Goal: Task Accomplishment & Management: Use online tool/utility

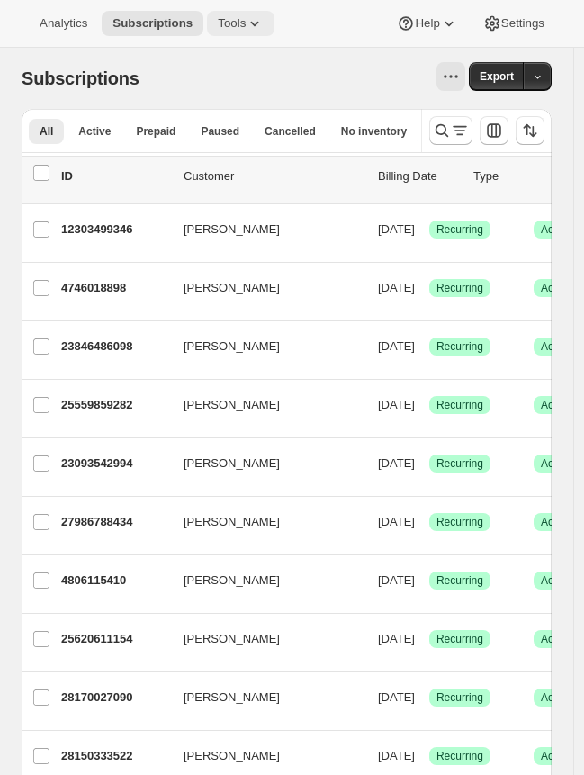
click at [235, 31] on button "Tools" at bounding box center [241, 23] width 68 height 25
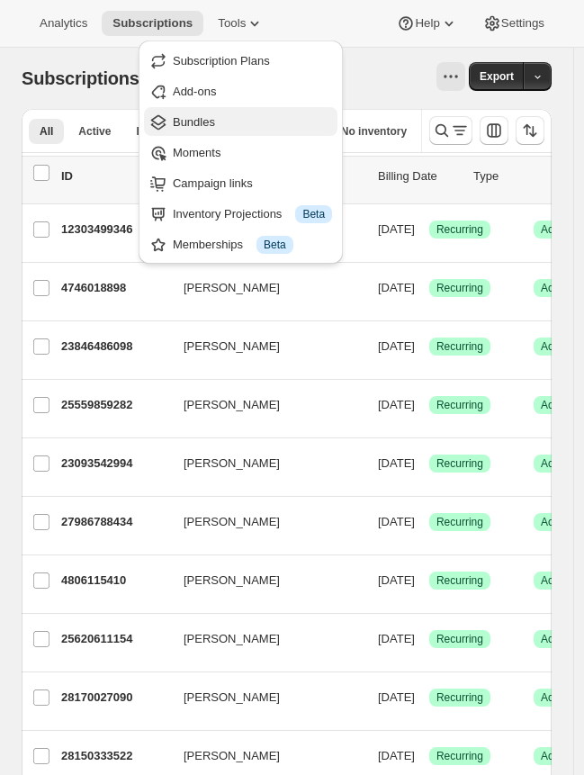
click at [217, 124] on span "Bundles" at bounding box center [252, 122] width 159 height 18
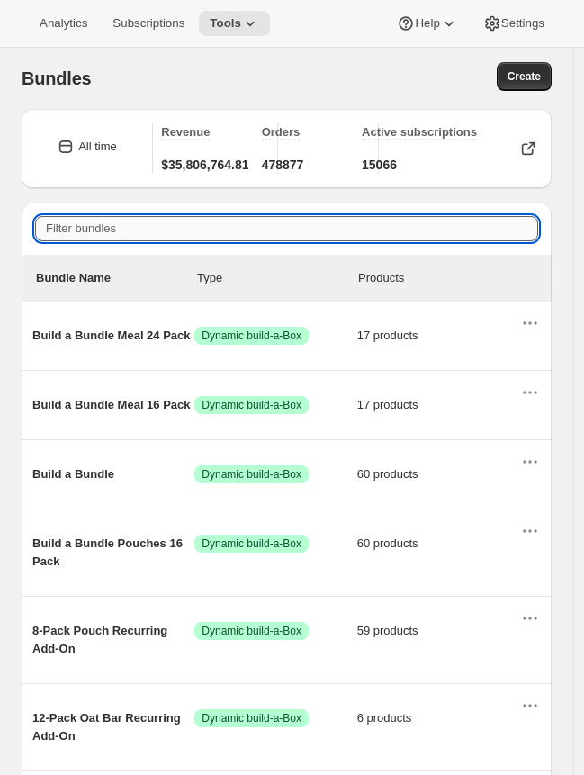
click at [118, 226] on input "Filter bundles" at bounding box center [286, 228] width 503 height 25
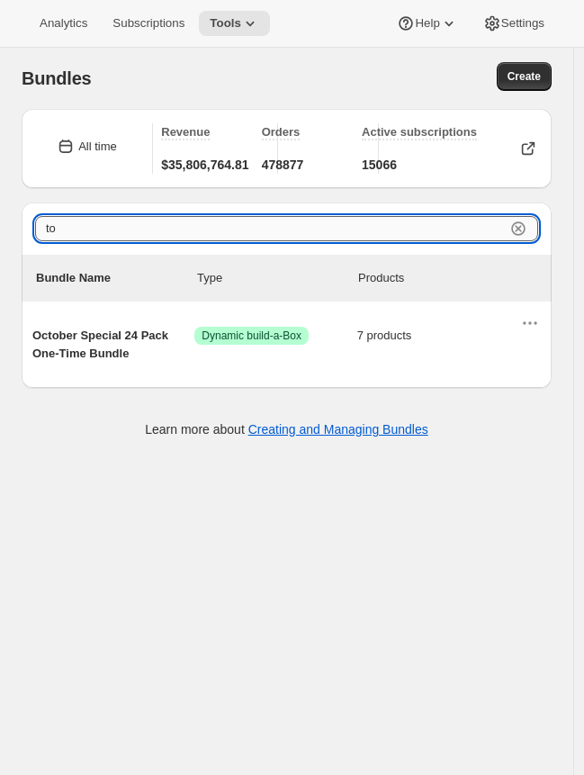
type input "t"
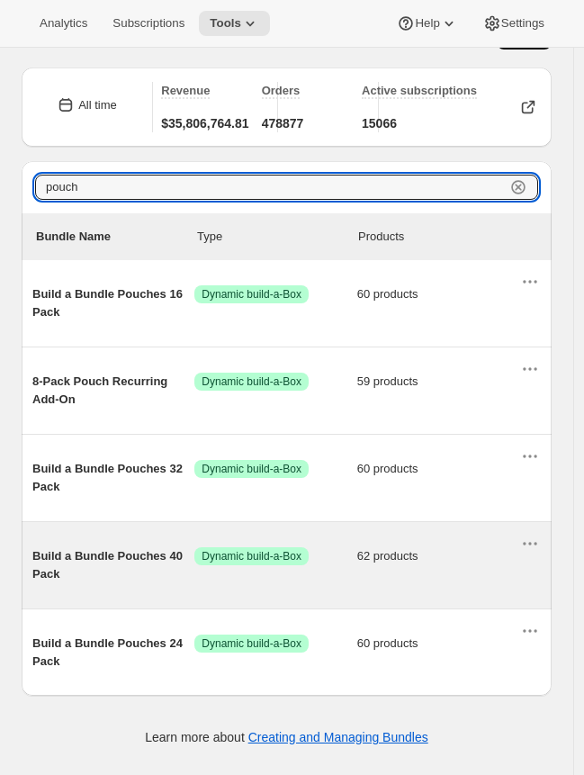
scroll to position [48, 0]
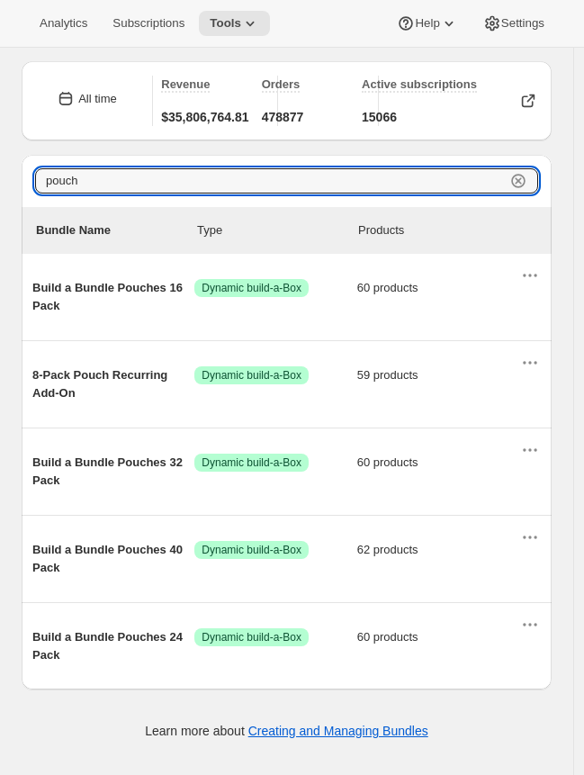
type input "pouch"
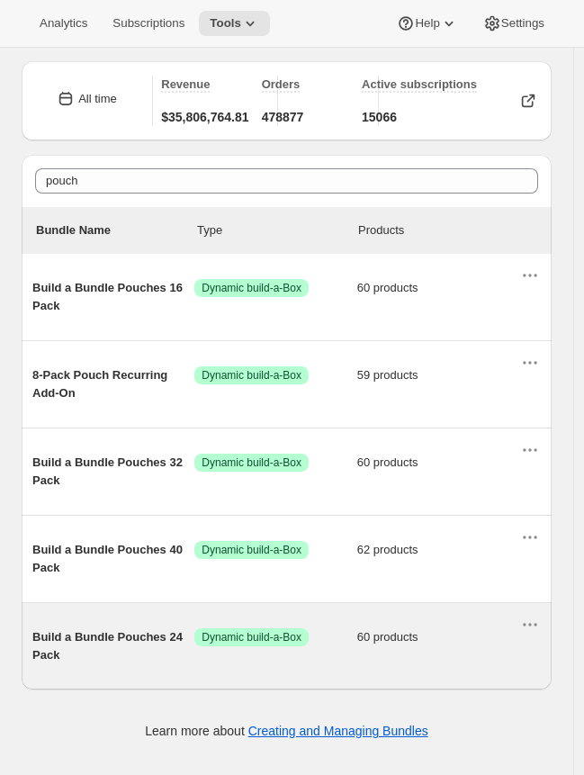
click at [277, 647] on div "Build a Bundle Pouches 24 Pack Success Dynamic build-a-Box 60 products" at bounding box center [275, 646] width 487 height 36
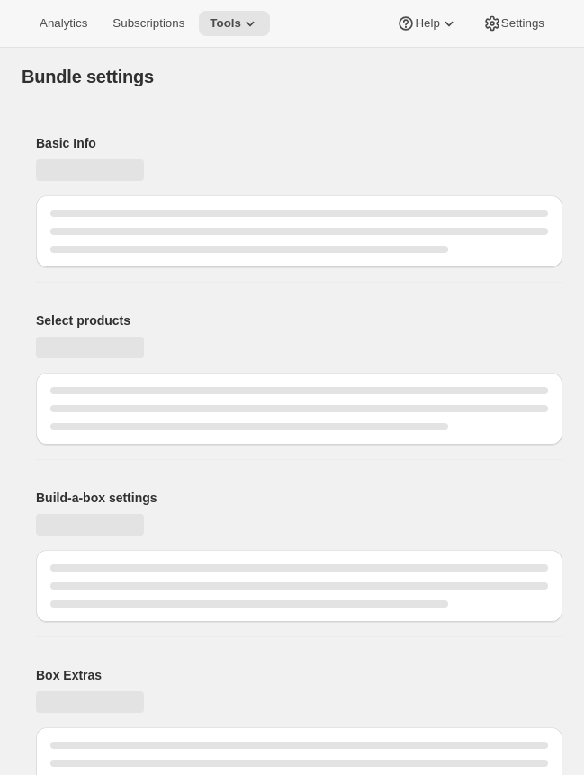
type input "Build a Bundle Pouches 24 Pack"
checkbox input "true"
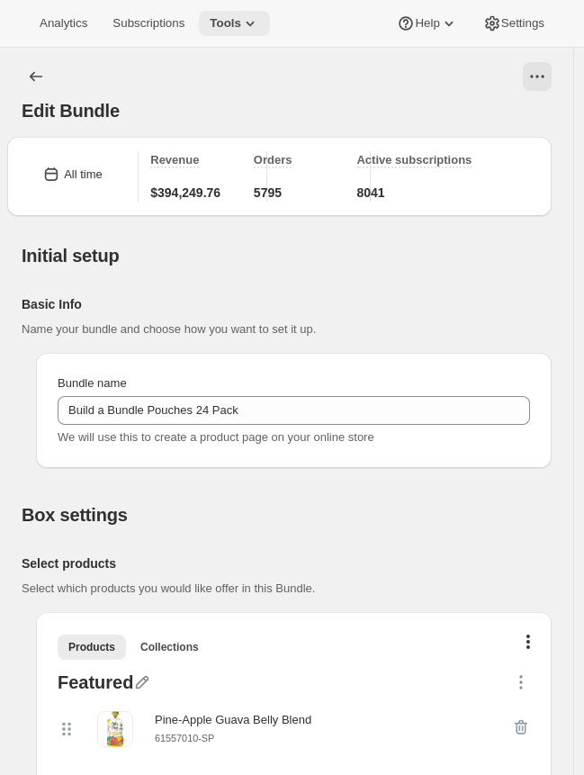
click at [257, 22] on icon at bounding box center [250, 23] width 18 height 18
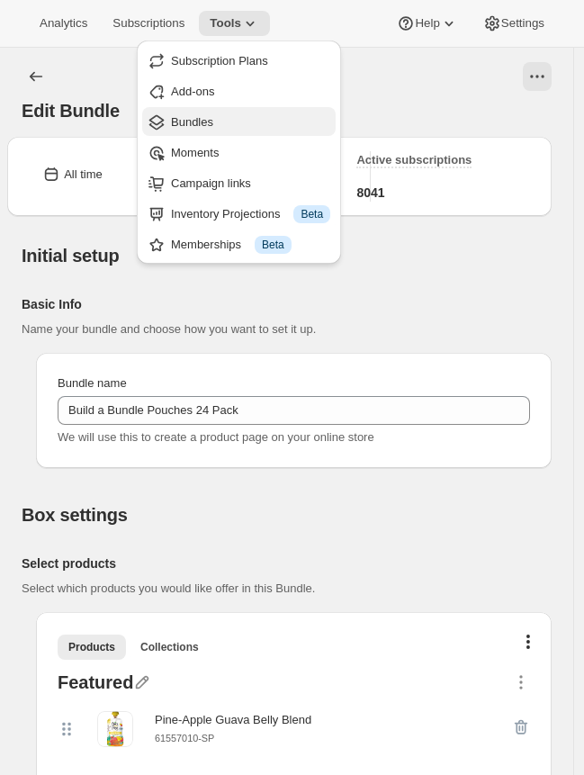
click at [219, 121] on span "Bundles" at bounding box center [250, 122] width 159 height 18
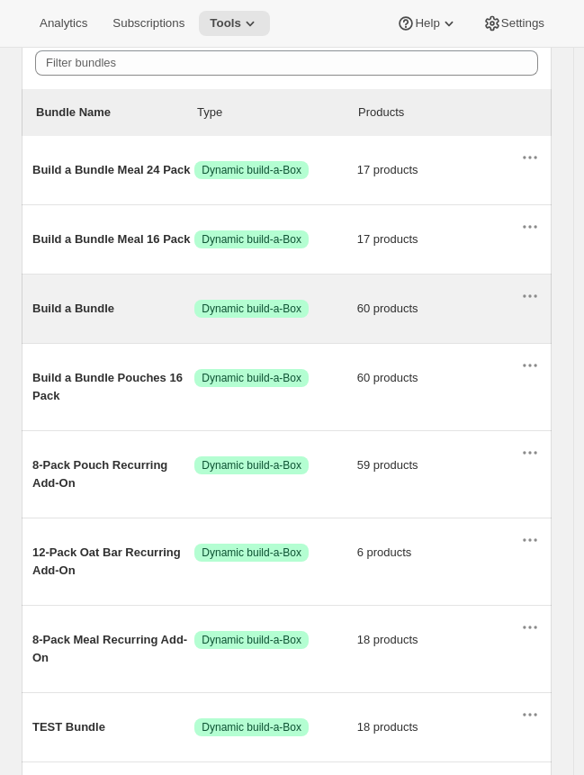
scroll to position [164, 0]
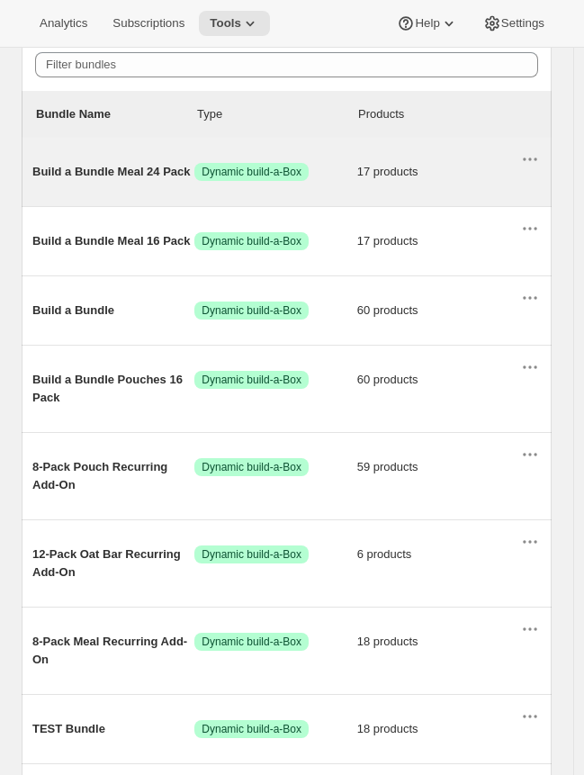
click at [208, 185] on div "Build a Bundle Meal 24 Pack Success Dynamic build-a-Box 17 products" at bounding box center [275, 172] width 487 height 47
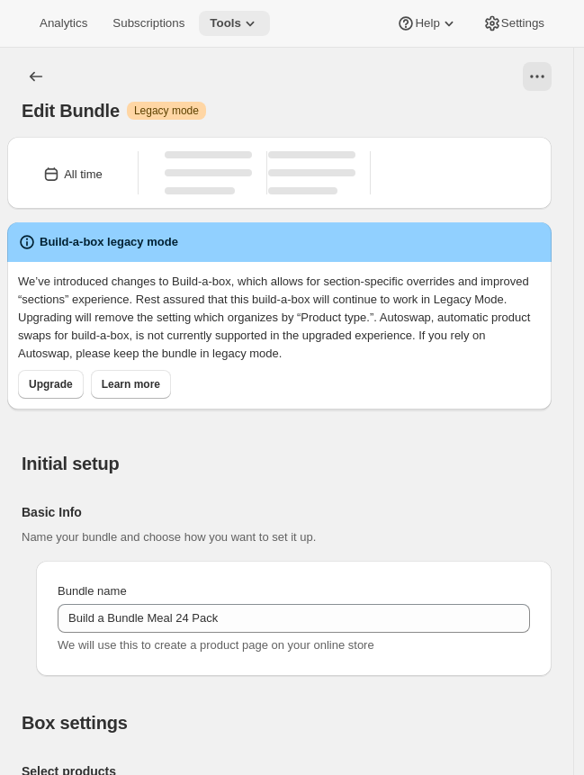
type input "Build a Bundle Meal 24 Pack"
checkbox input "true"
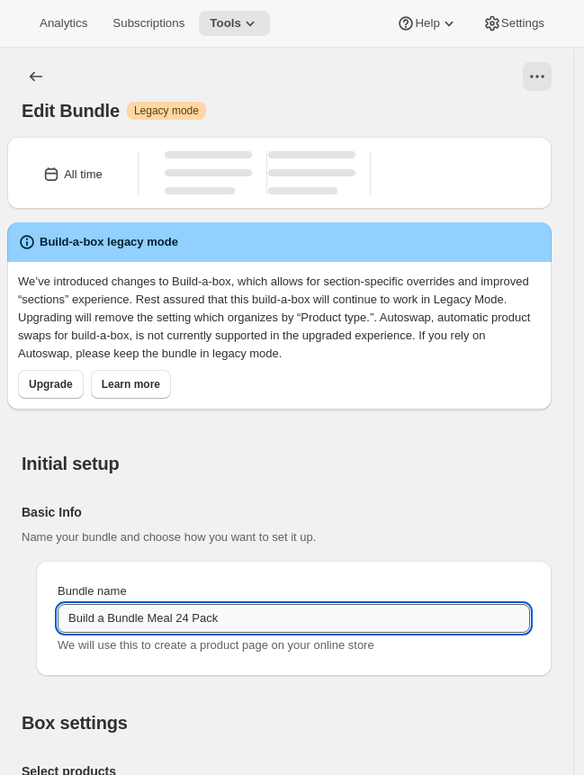
click at [275, 610] on input "Build a Bundle Meal 24 Pack" at bounding box center [294, 618] width 473 height 29
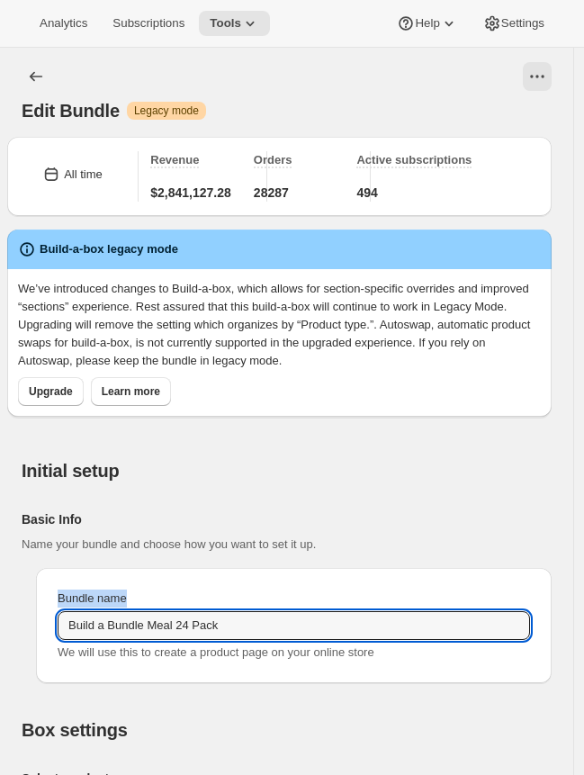
click at [275, 610] on div "Bundle name Build a Bundle Meal 24 Pack We will use this to create a product pa…" at bounding box center [294, 626] width 473 height 72
click at [270, 629] on input "Build a Bundle Meal 24 Pack" at bounding box center [294, 625] width 473 height 29
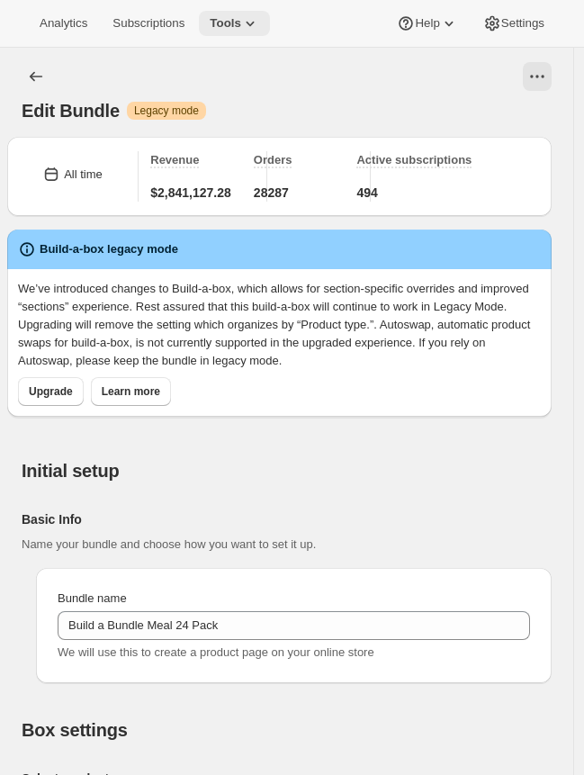
click at [230, 19] on span "Tools" at bounding box center [226, 23] width 32 height 14
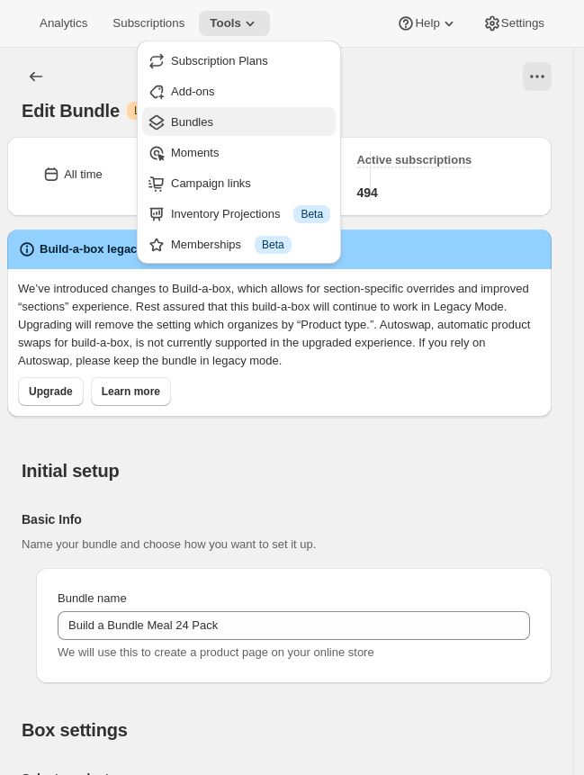
click at [212, 122] on span "Bundles" at bounding box center [192, 122] width 42 height 14
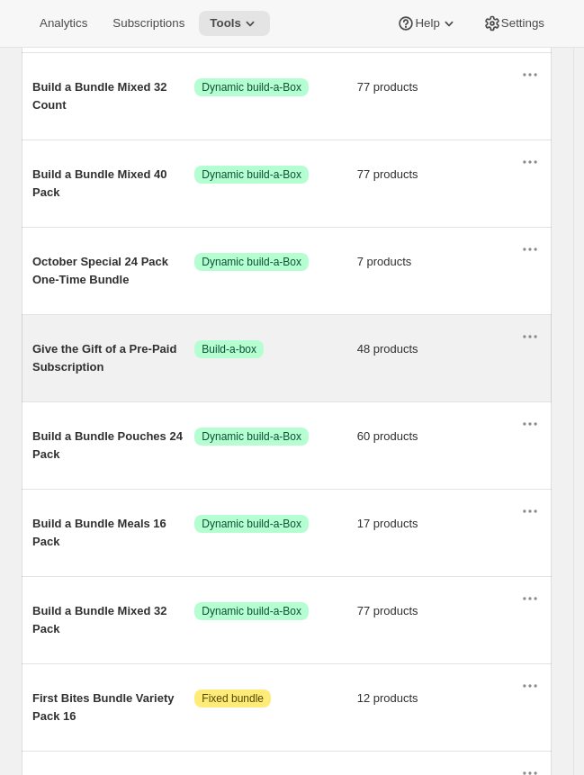
scroll to position [1076, 0]
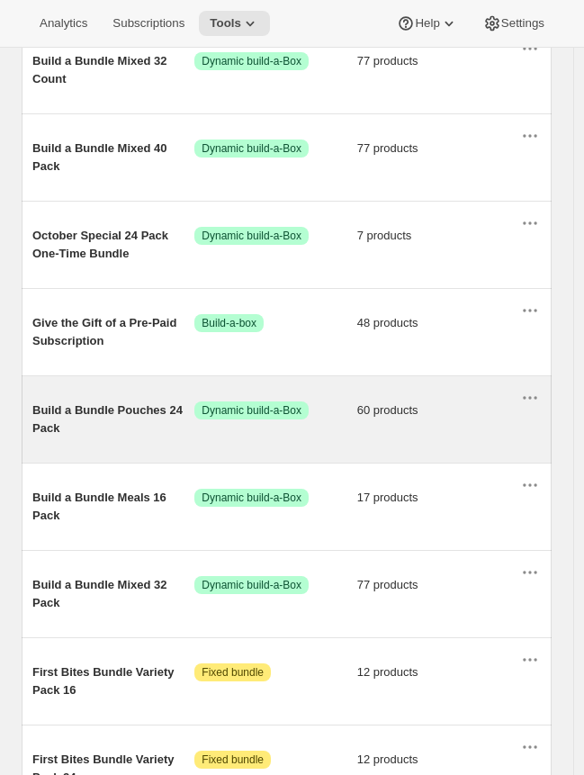
click at [93, 421] on span "Build a Bundle Pouches 24 Pack" at bounding box center [113, 420] width 162 height 36
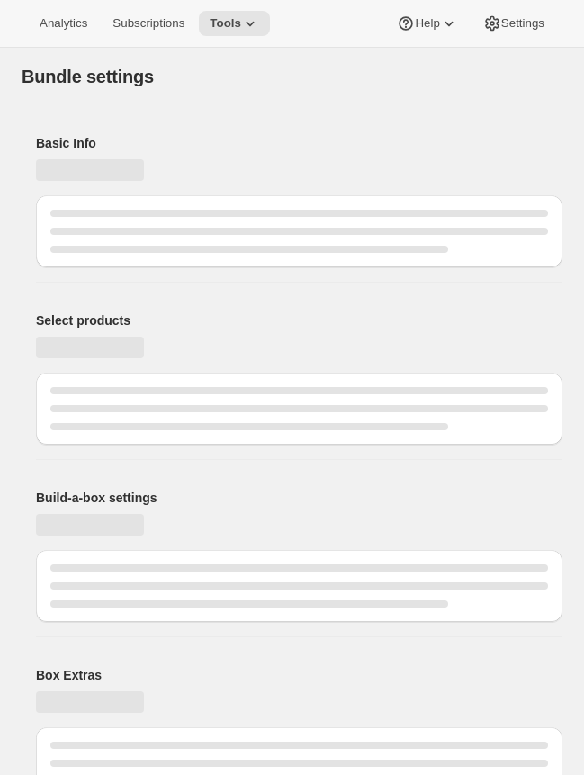
type input "Build a Bundle Pouches 24 Pack"
checkbox input "true"
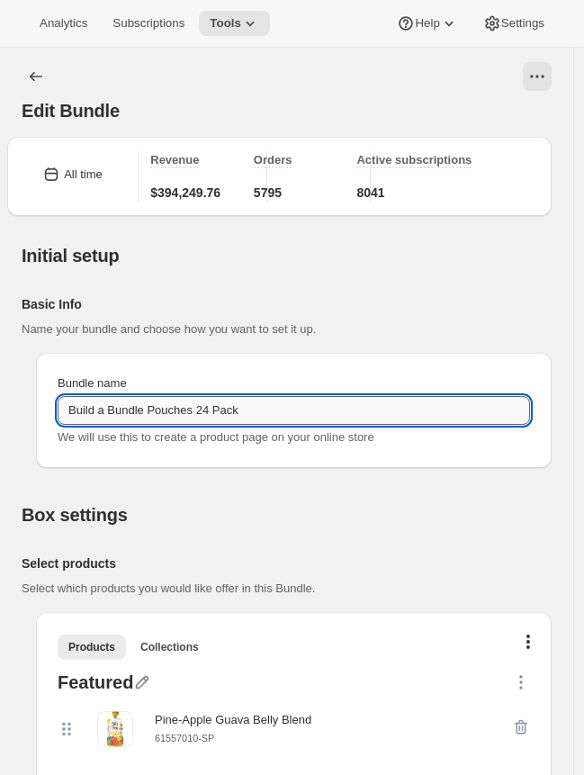
click at [266, 416] on input "Build a Bundle Pouches 24 Pack" at bounding box center [294, 410] width 473 height 29
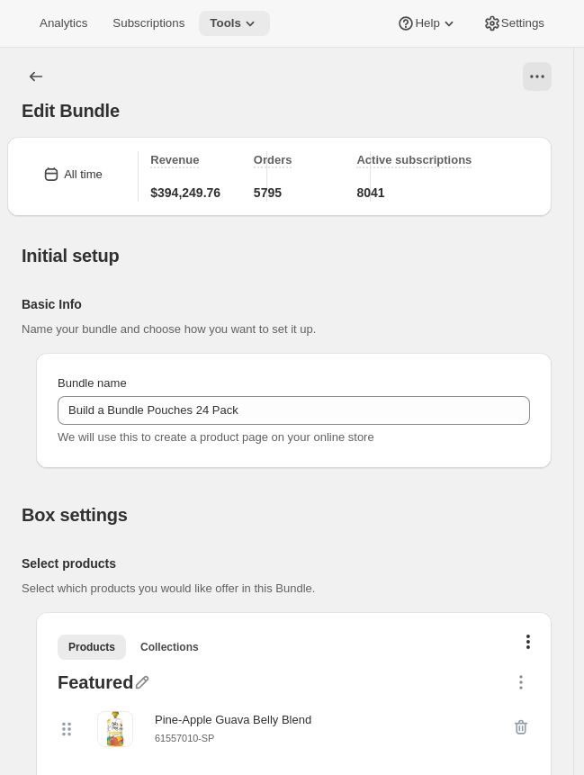
click at [226, 7] on div "Analytics Subscriptions Tools Help Settings" at bounding box center [292, 24] width 584 height 48
click at [228, 16] on span "Tools" at bounding box center [226, 23] width 32 height 14
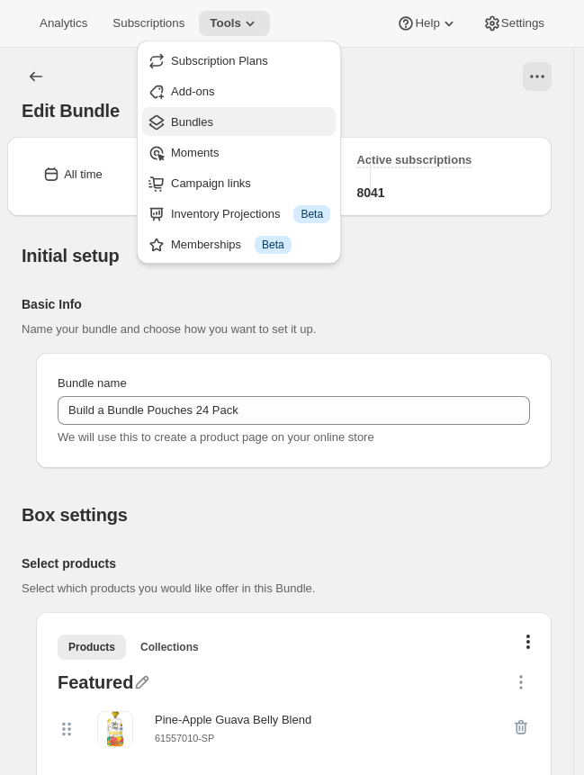
click at [226, 115] on span "Bundles" at bounding box center [250, 122] width 159 height 18
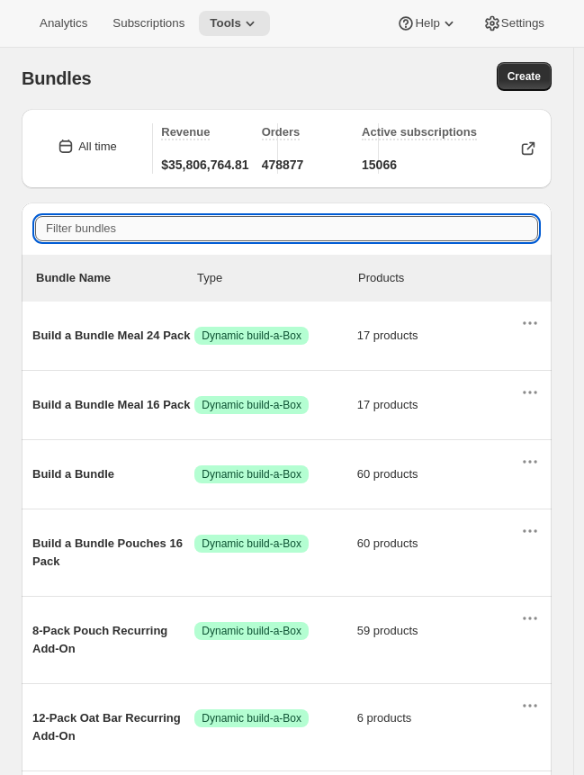
click at [143, 239] on input "Filter bundles" at bounding box center [286, 228] width 503 height 25
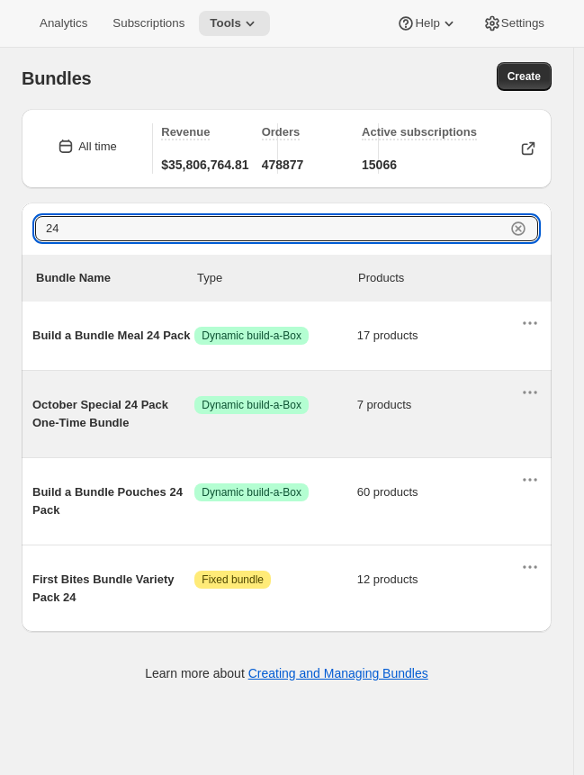
type input "24"
click at [309, 407] on span "Success Dynamic build-a-Box" at bounding box center [251, 405] width 114 height 18
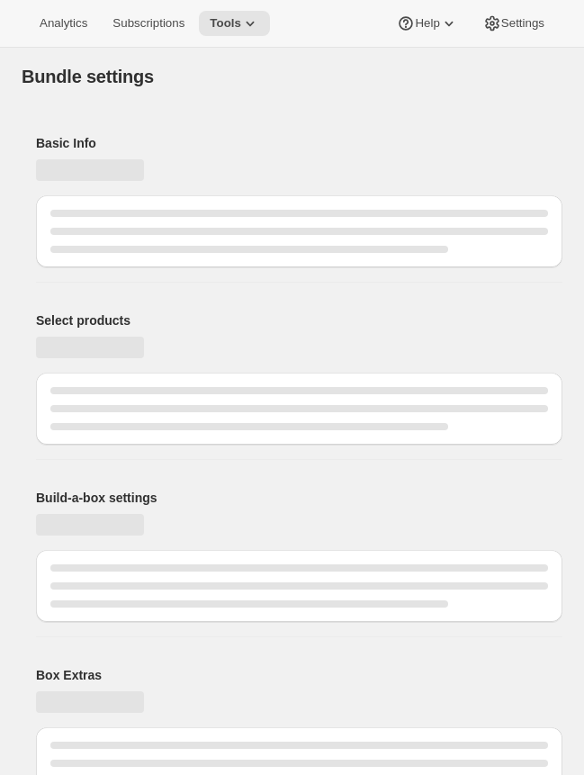
type input "October Special 24 Pack One-Time Bundle"
